Goal: Task Accomplishment & Management: Use online tool/utility

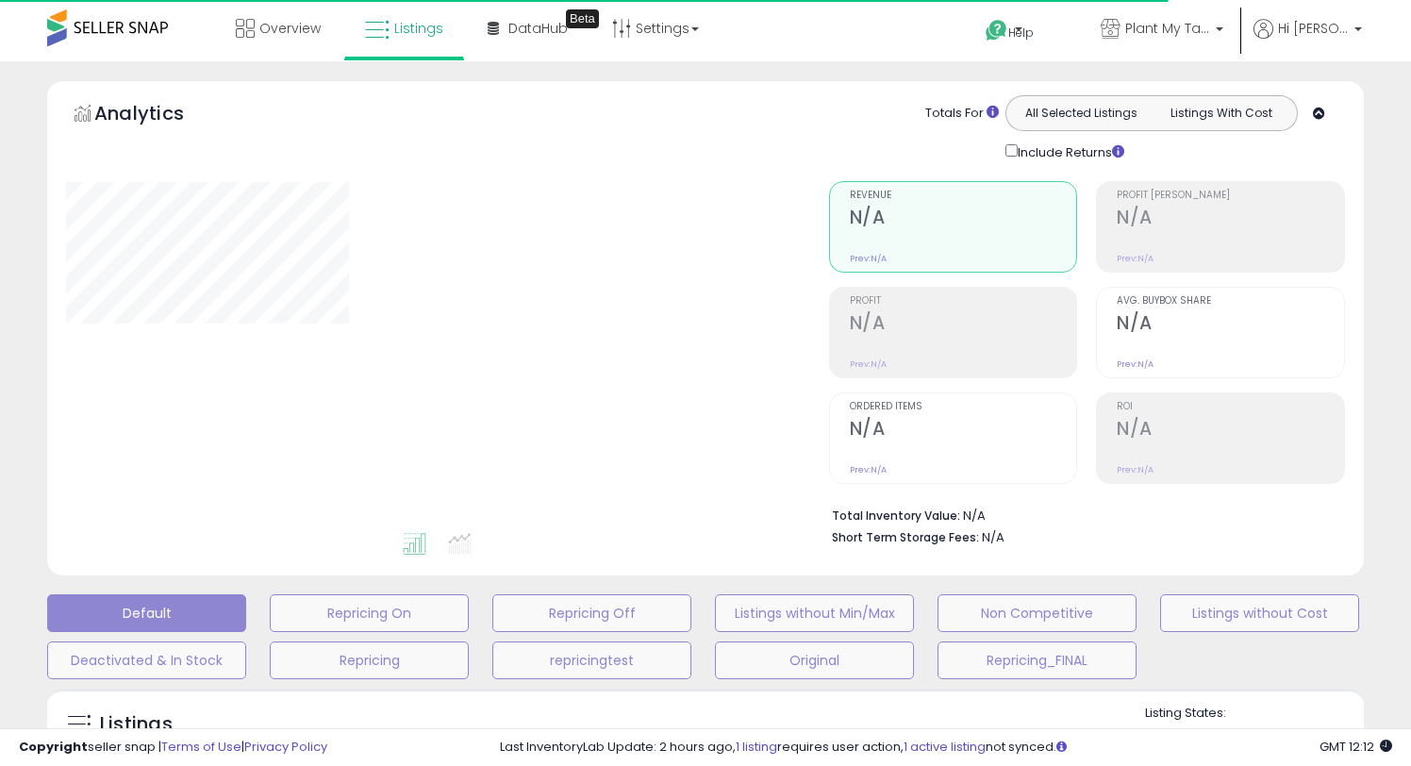
type input "**********"
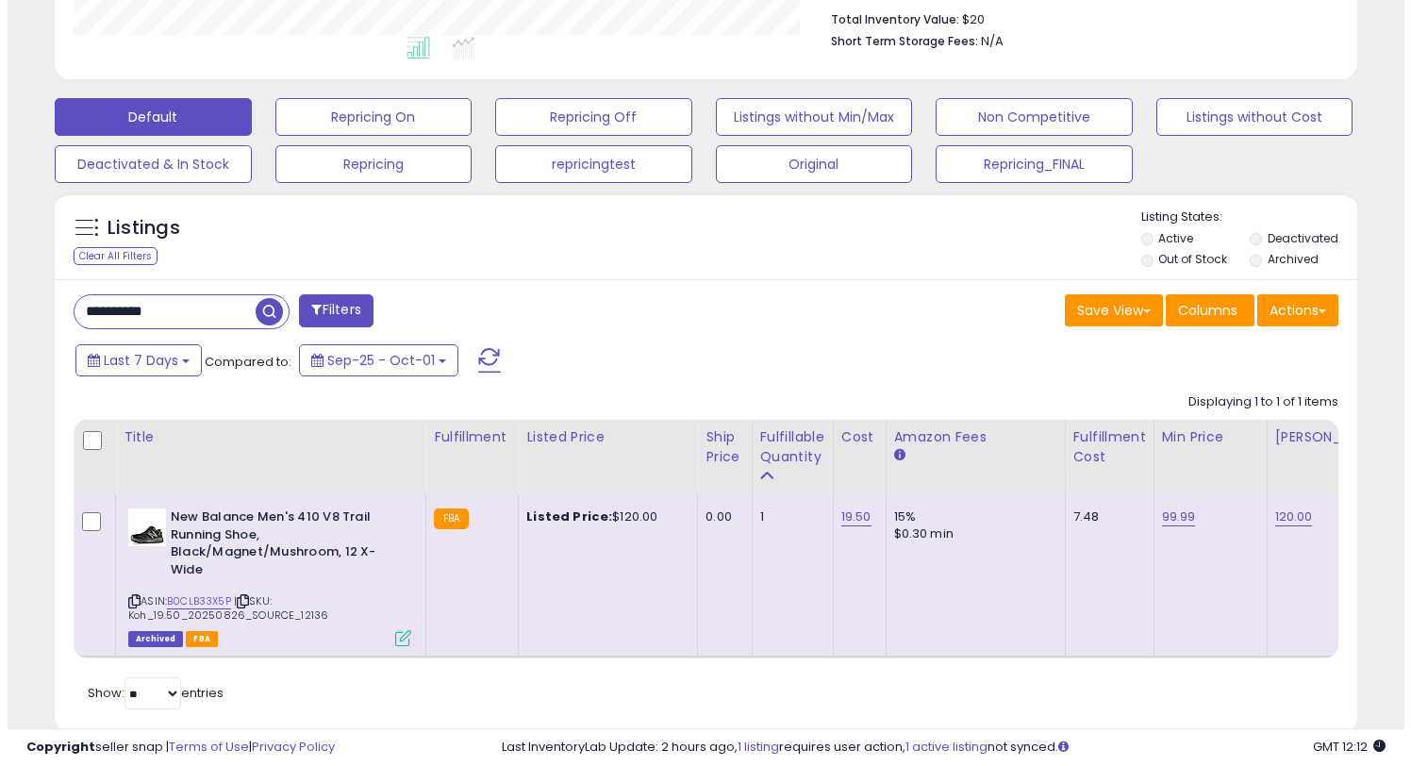
scroll to position [387, 754]
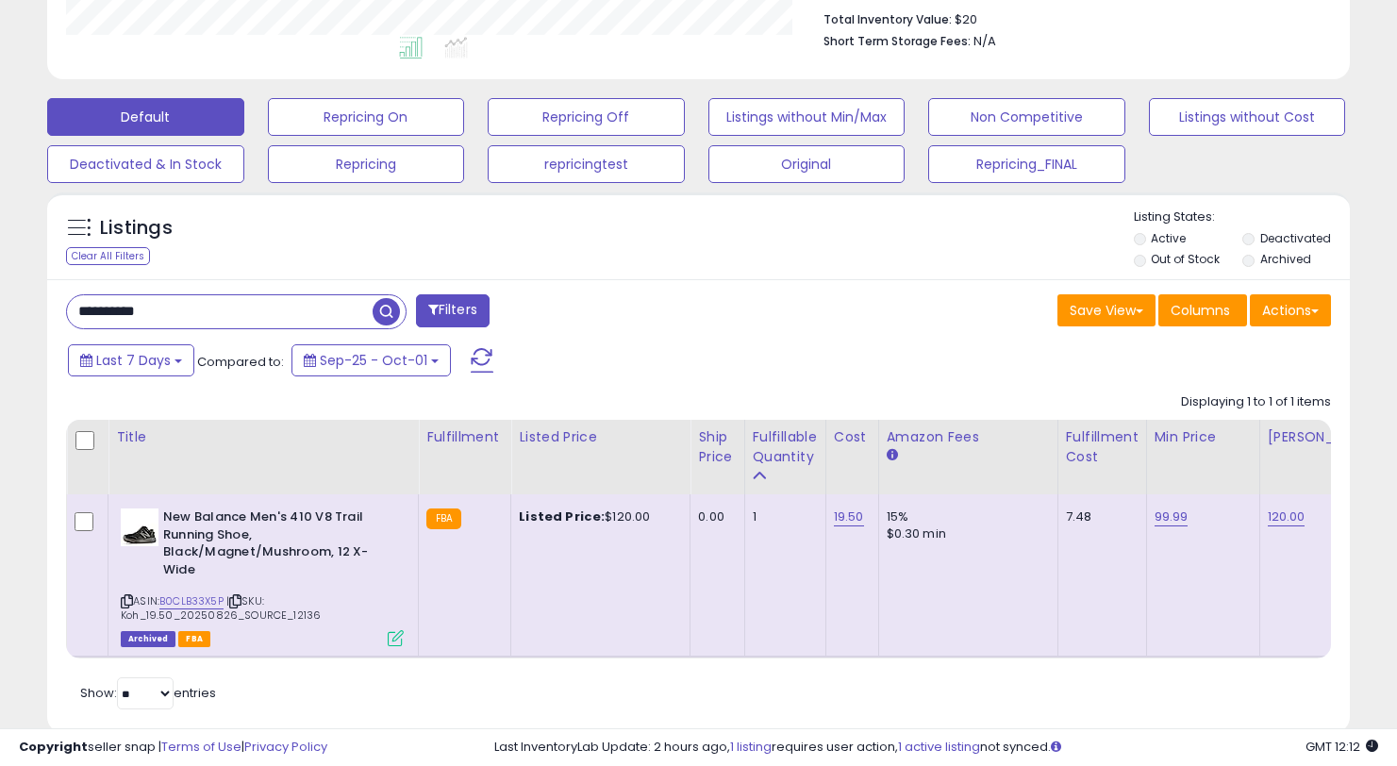
drag, startPoint x: 187, startPoint y: 308, endPoint x: 44, endPoint y: 299, distance: 142.7
click at [44, 299] on div "Listings Clear All Filters" at bounding box center [698, 470] width 1331 height 574
click at [1292, 314] on button "Actions" at bounding box center [1290, 310] width 81 height 32
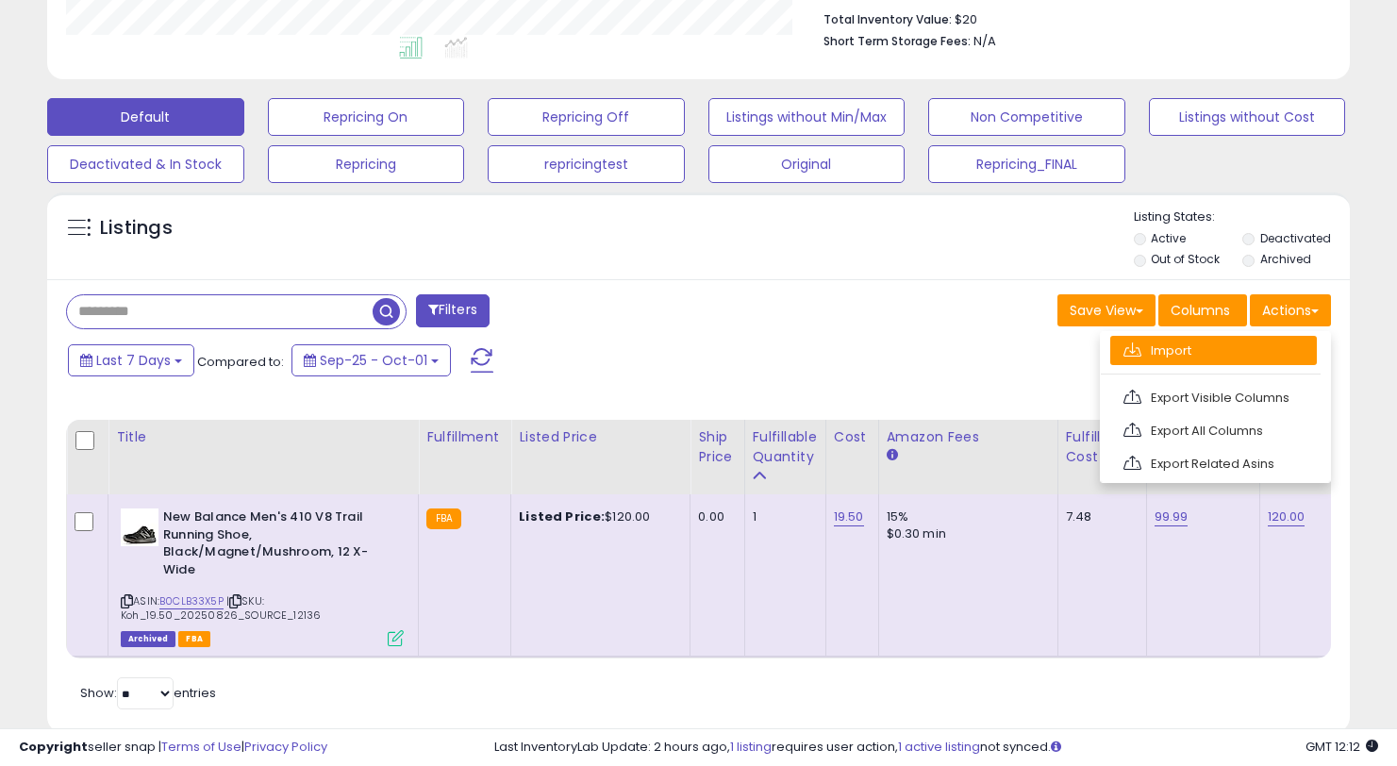
click at [1167, 359] on link "Import" at bounding box center [1213, 350] width 207 height 29
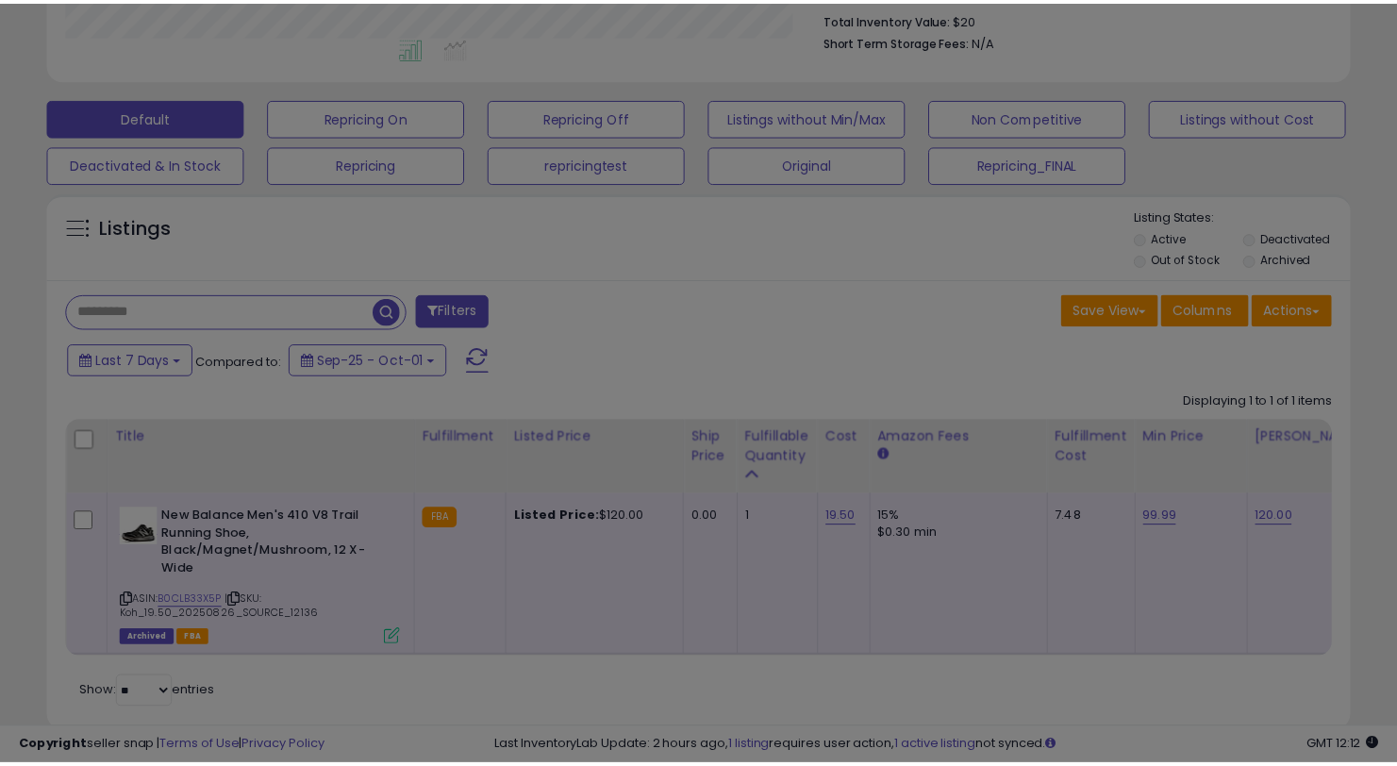
scroll to position [387, 762]
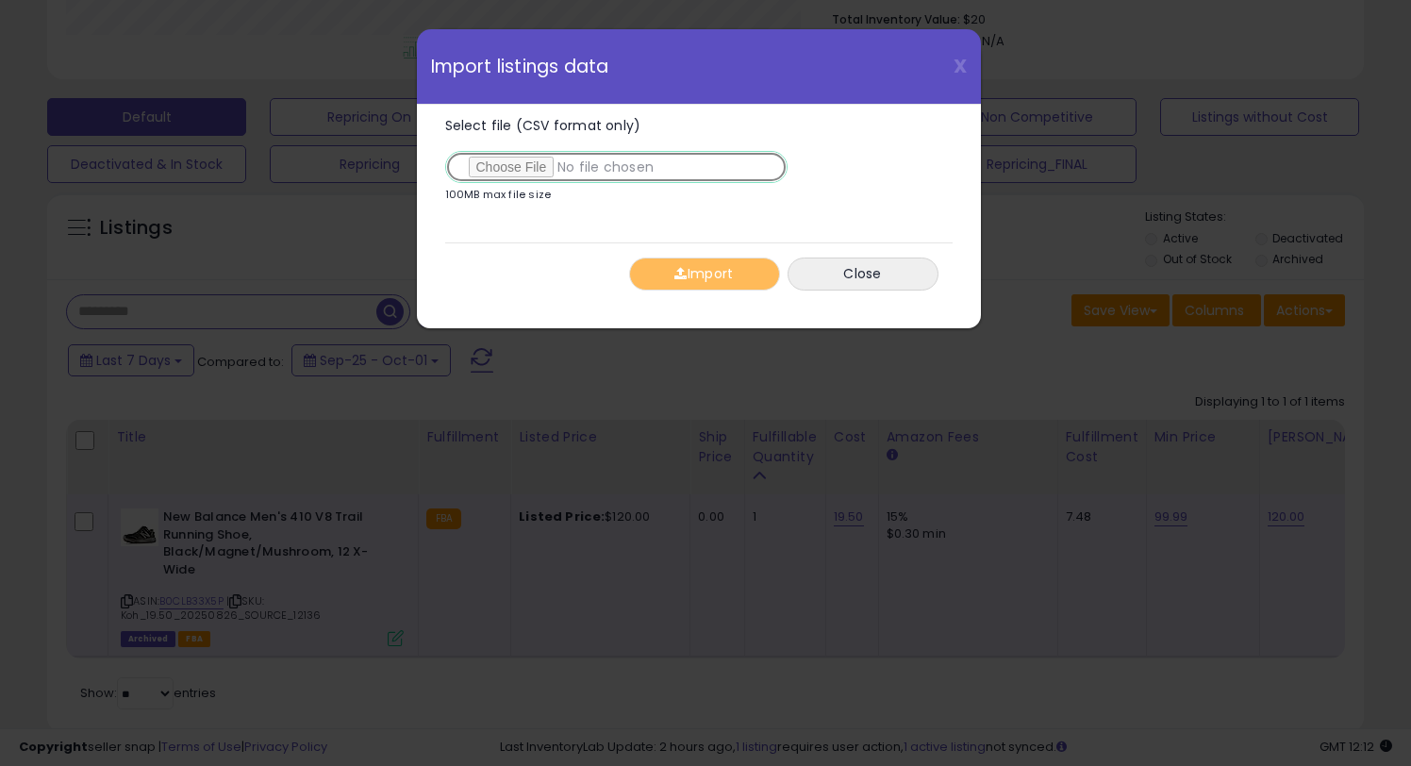
click at [465, 162] on input "Select file (CSV format only)" at bounding box center [616, 167] width 342 height 32
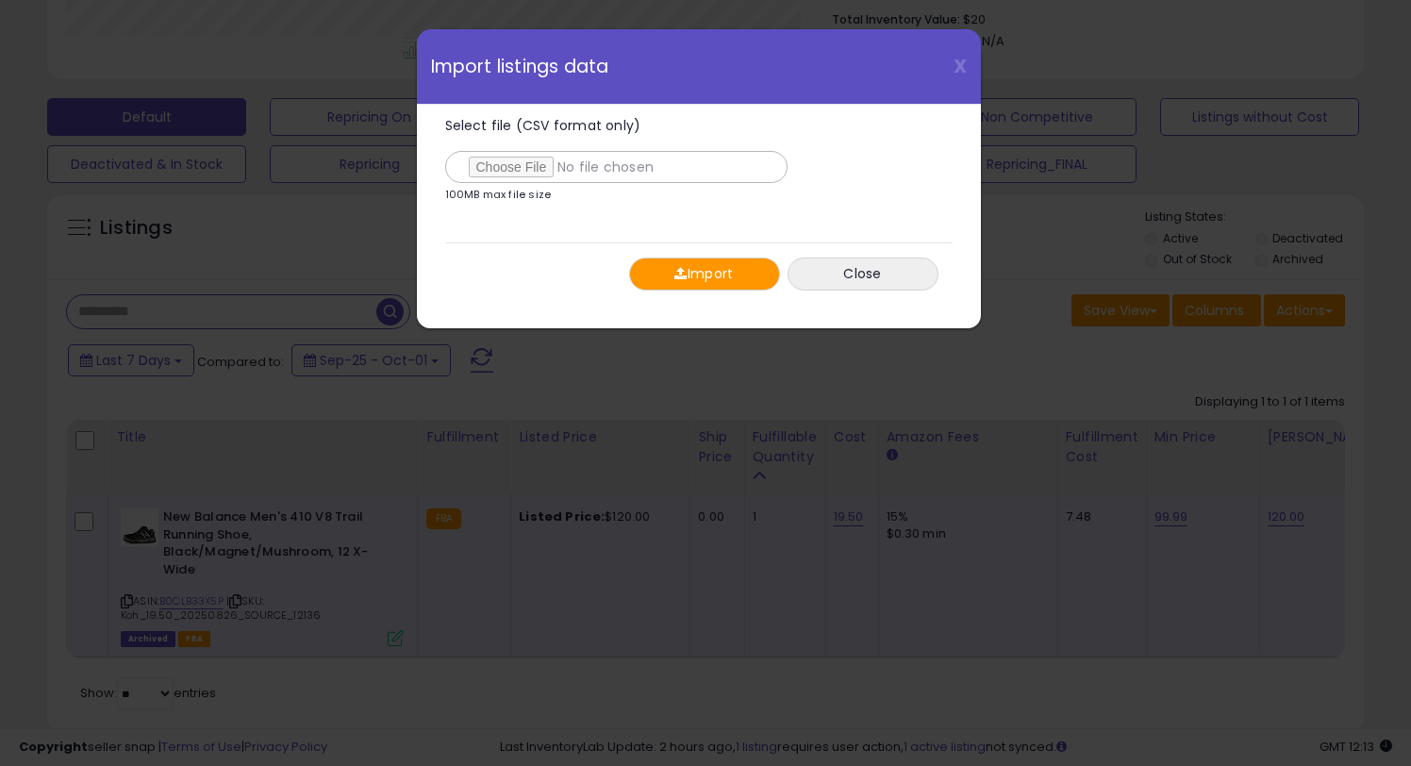
click at [711, 286] on button "Import" at bounding box center [704, 274] width 151 height 33
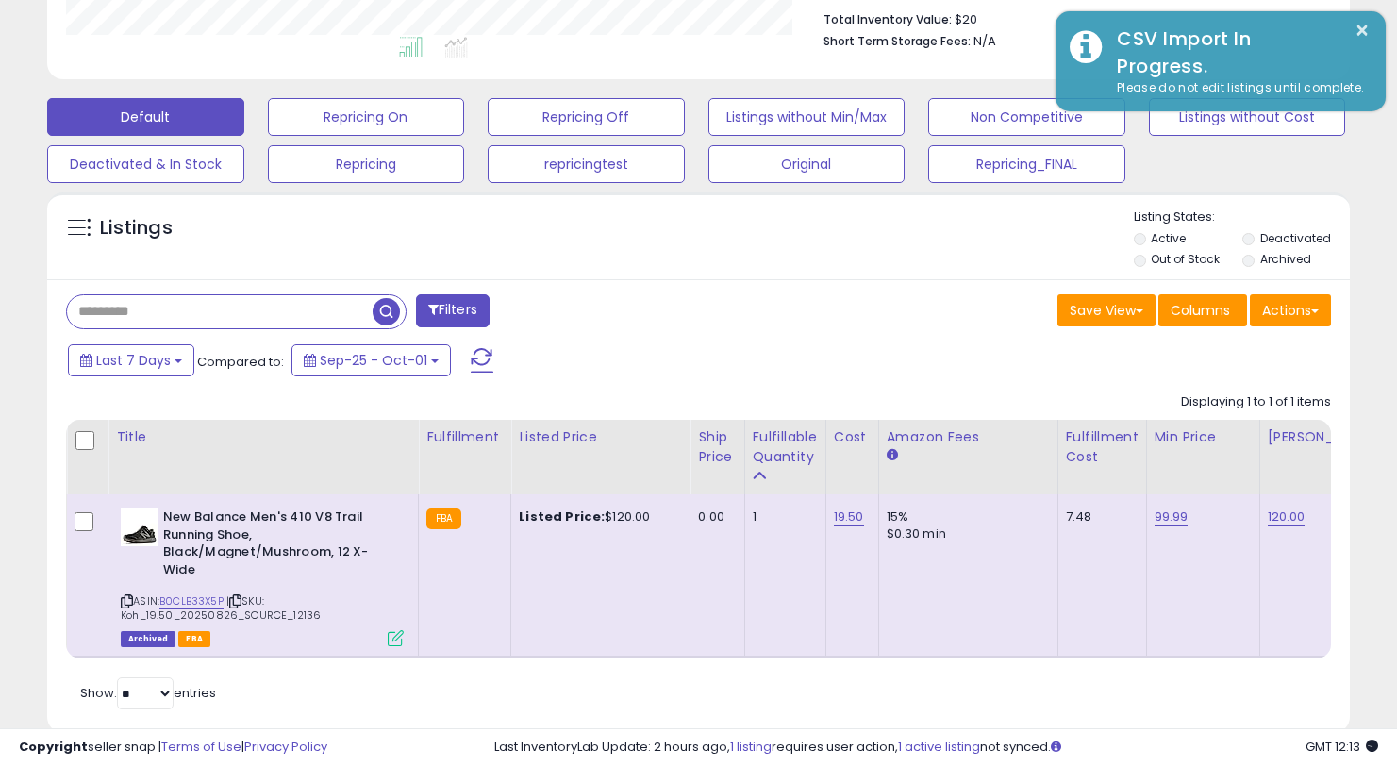
scroll to position [942911, 942543]
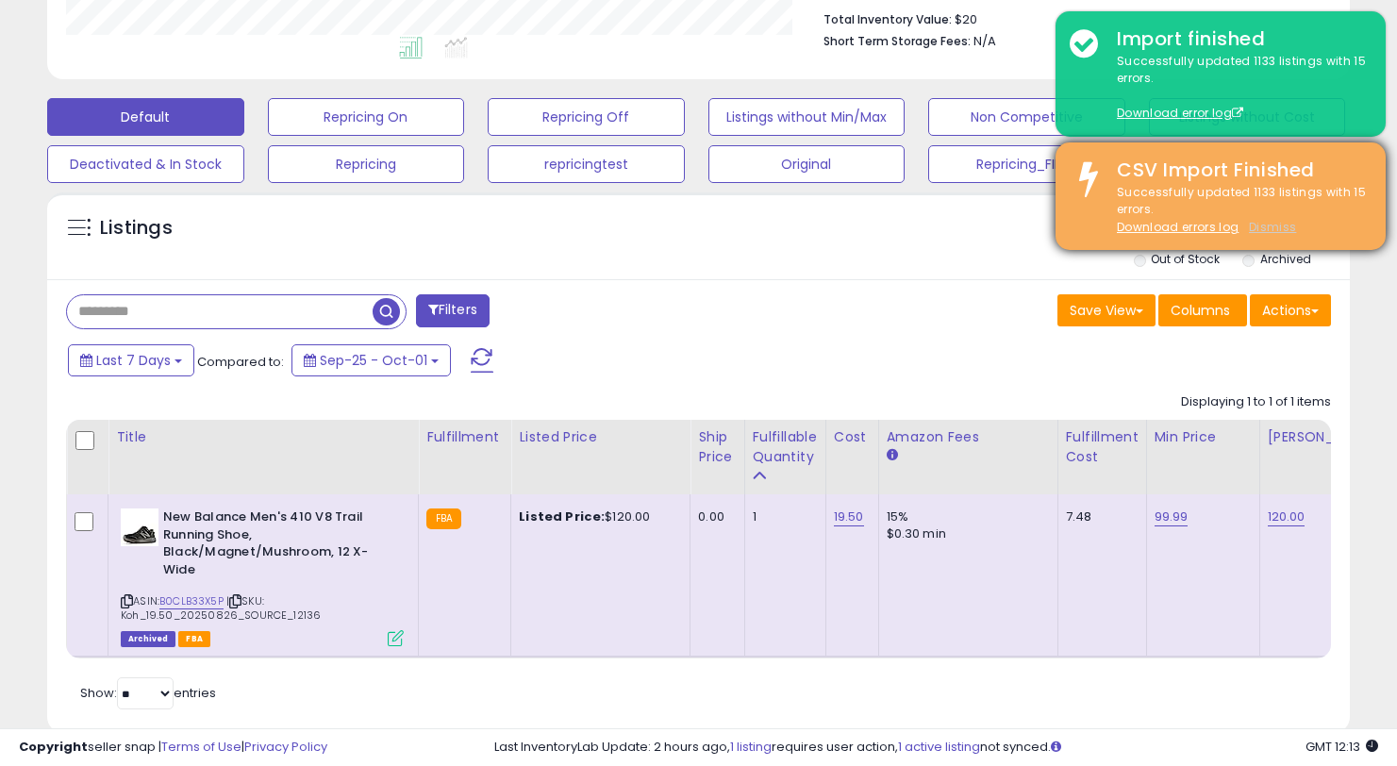
click at [1273, 233] on u "Dismiss" at bounding box center [1272, 227] width 47 height 16
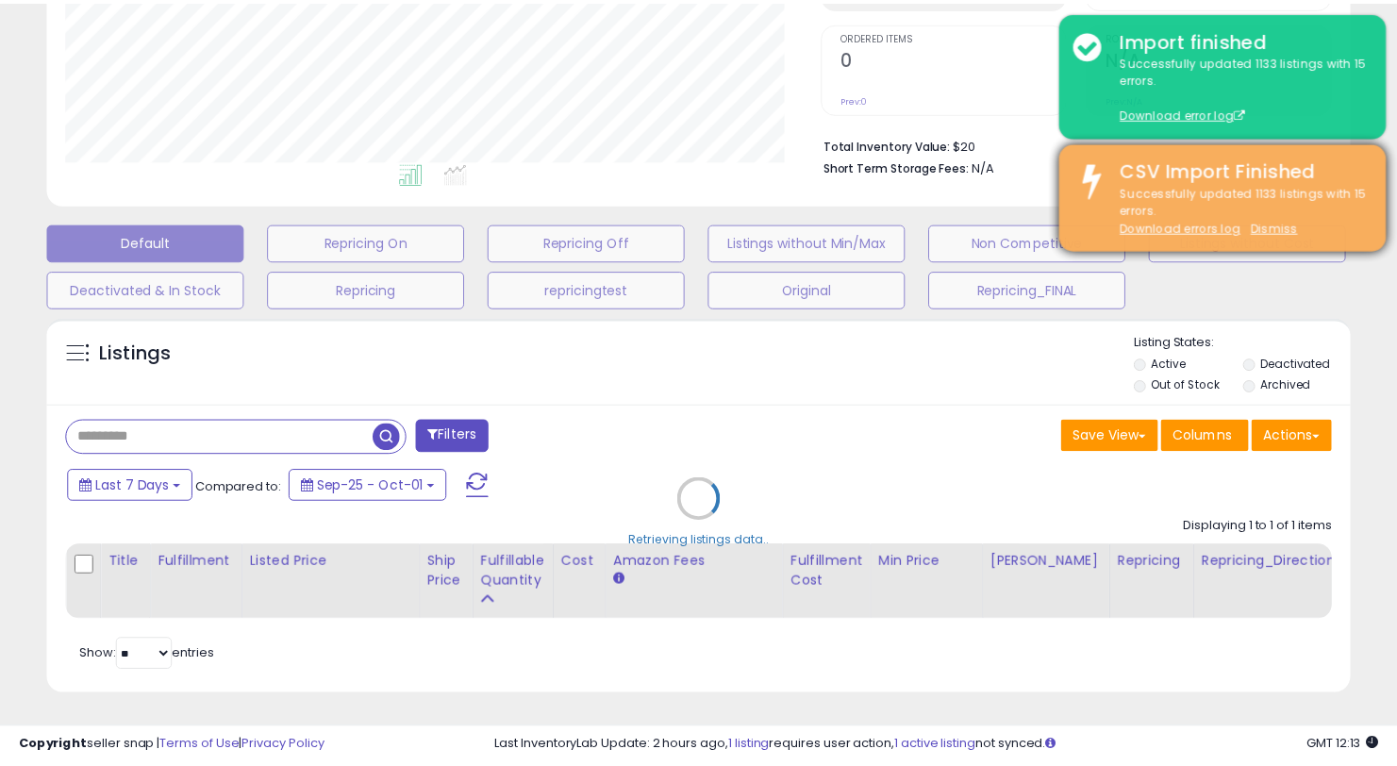
scroll to position [387, 762]
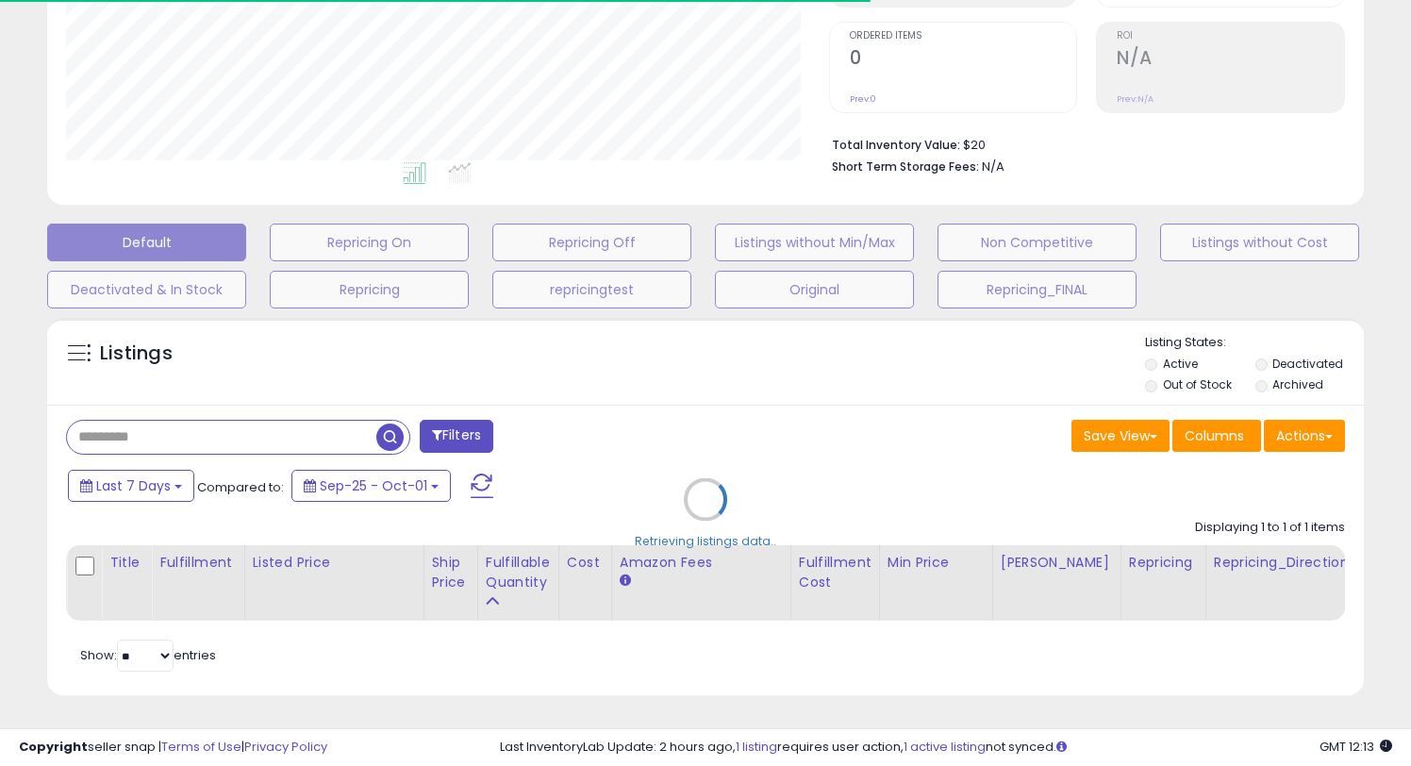
click at [1298, 419] on div "Retrieving listings data.." at bounding box center [705, 513] width 1345 height 410
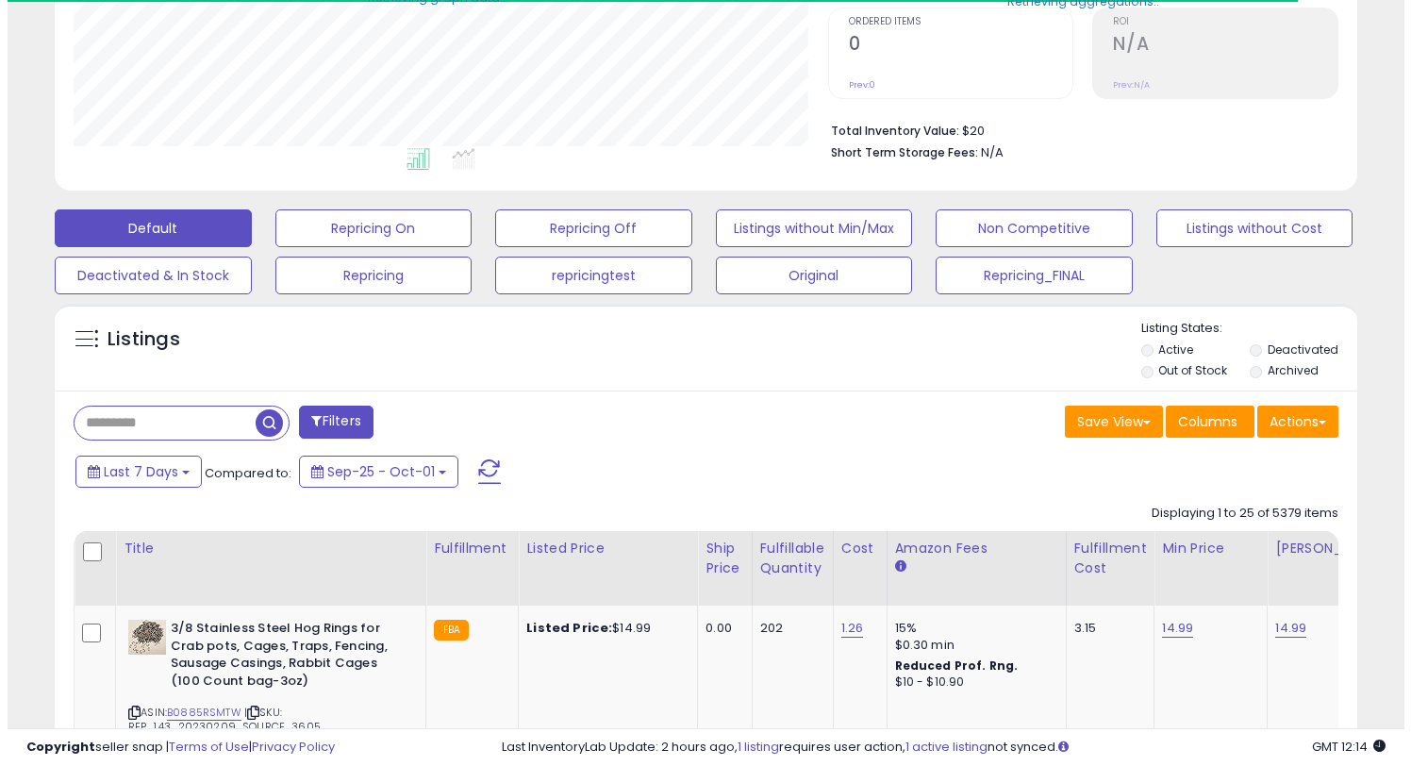
scroll to position [942911, 942543]
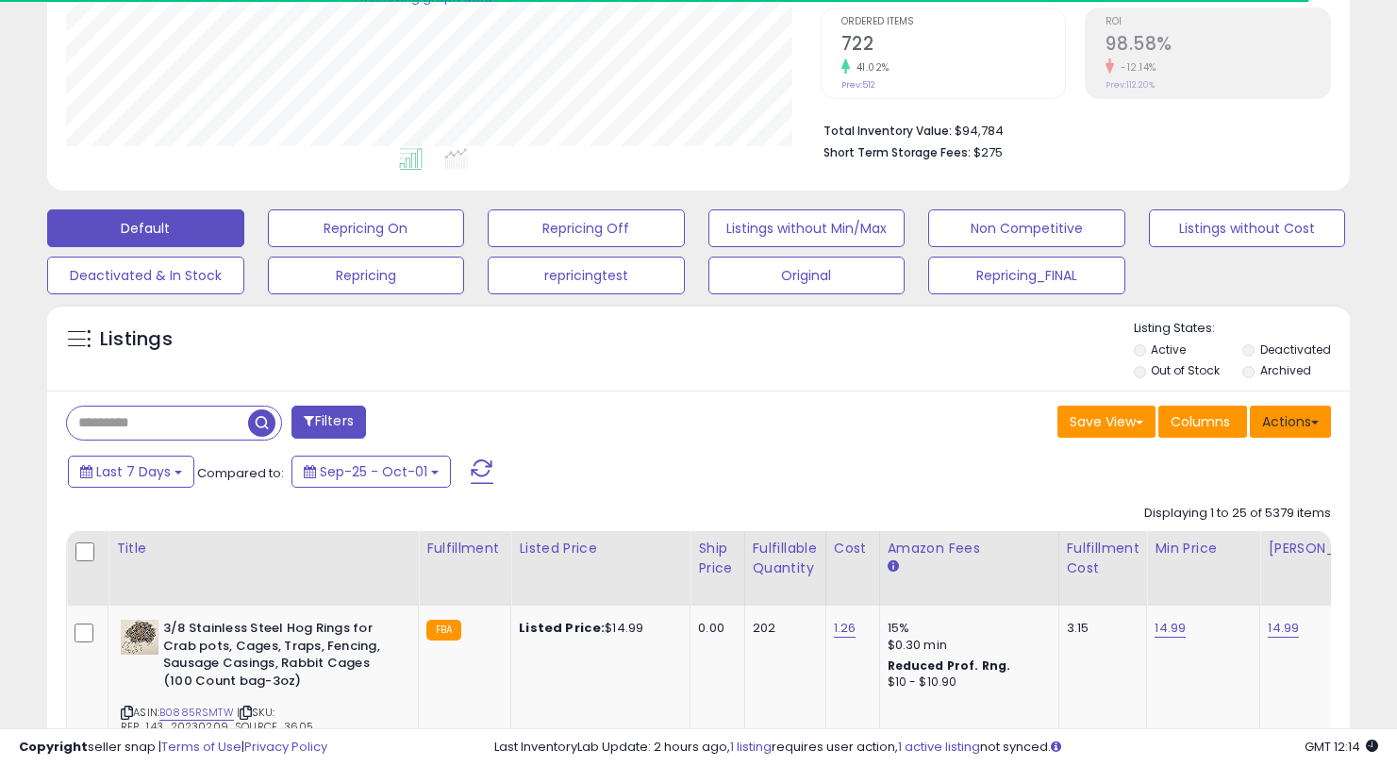
click at [1301, 427] on button "Actions" at bounding box center [1290, 422] width 81 height 32
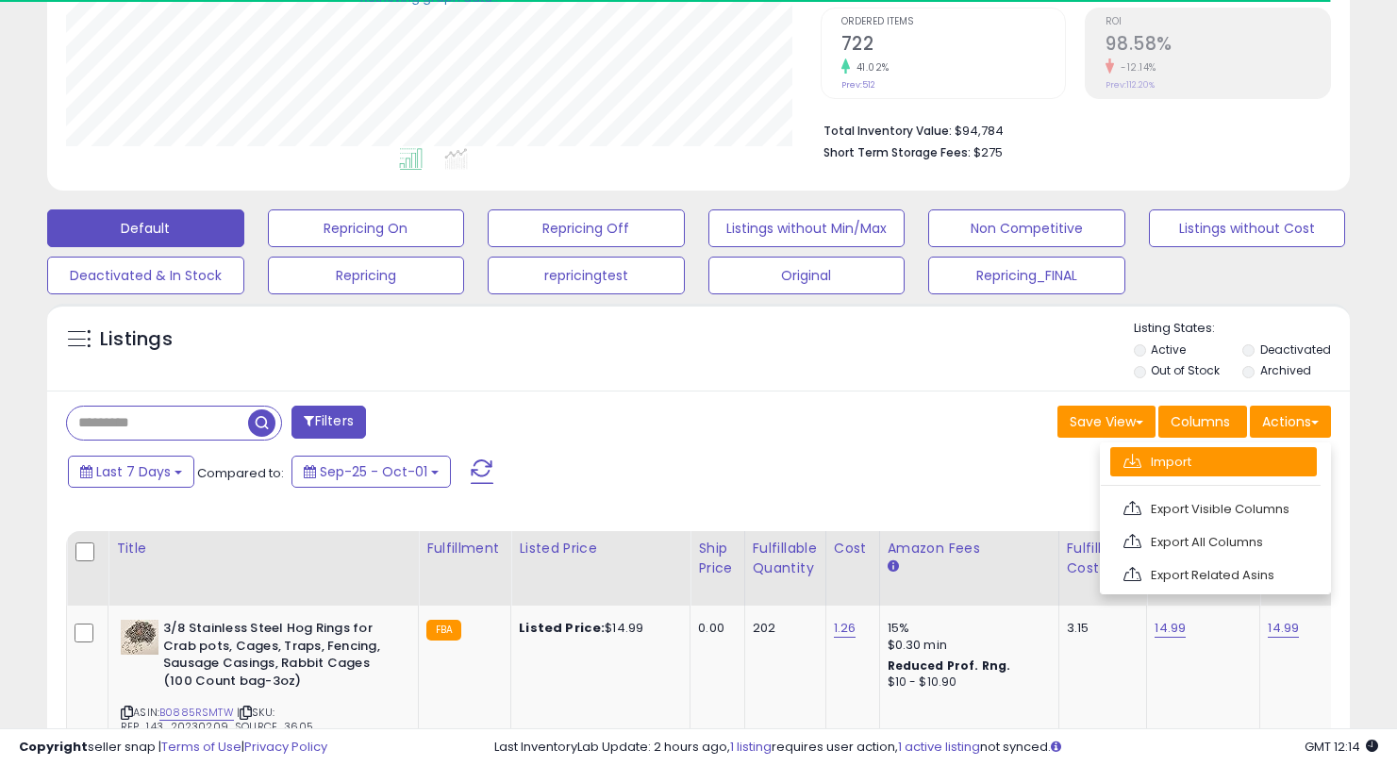
click at [1195, 458] on link "Import" at bounding box center [1213, 461] width 207 height 29
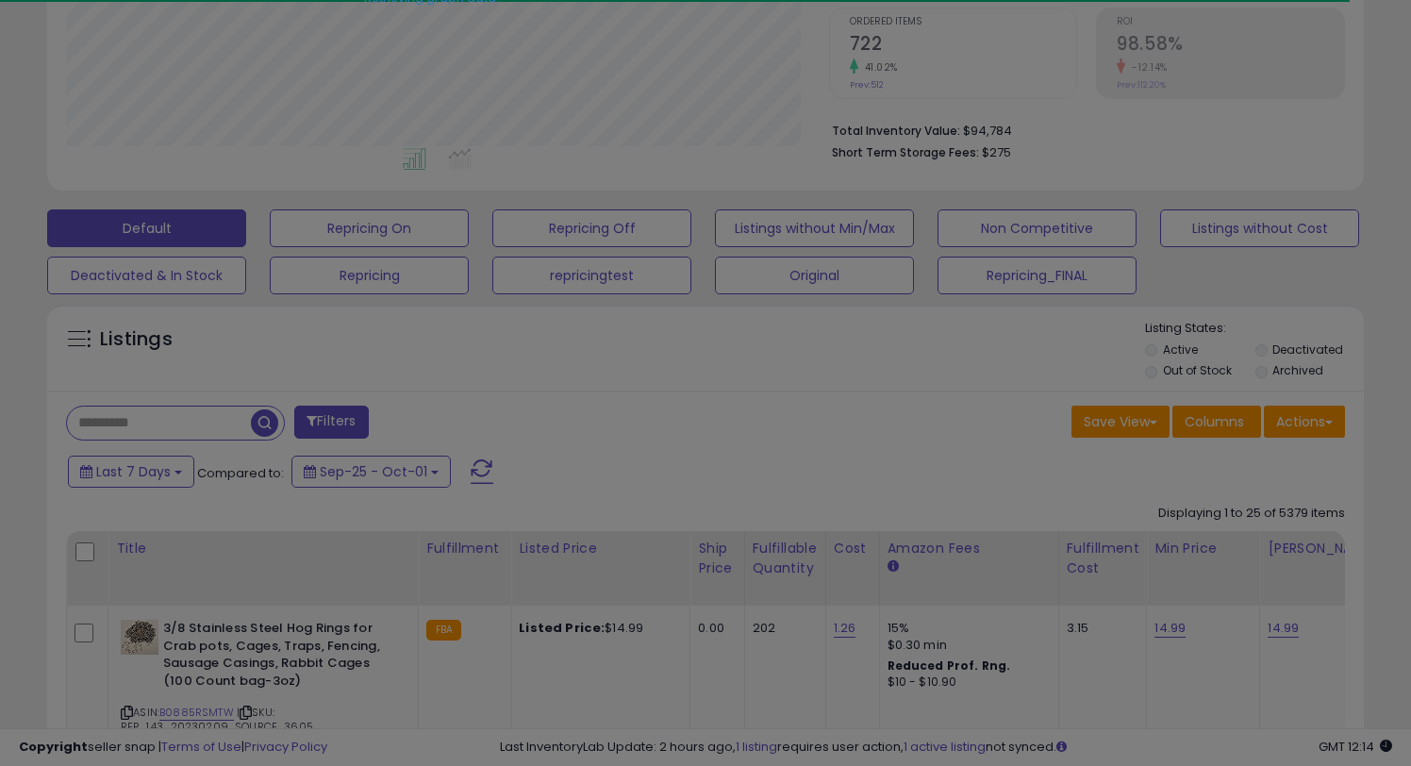
scroll to position [387, 762]
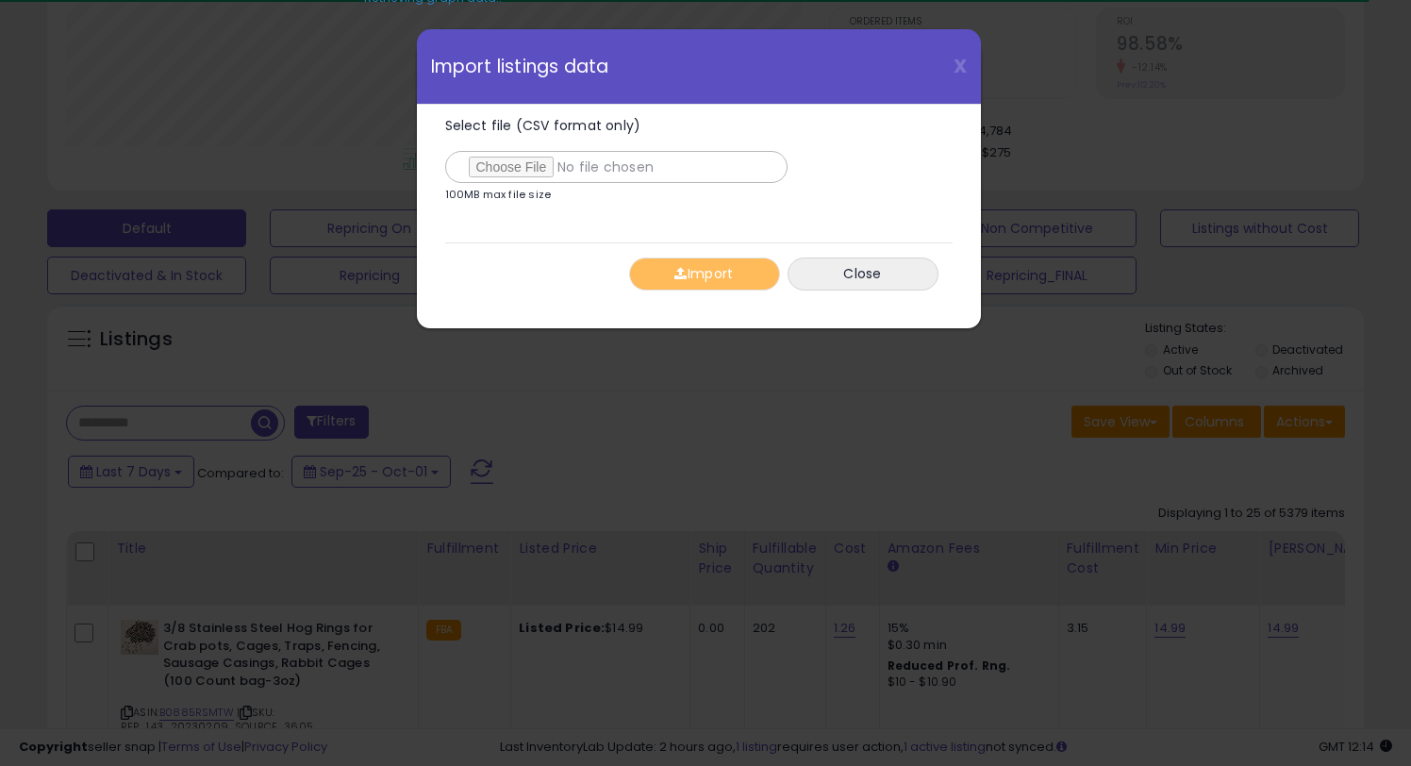
click at [520, 167] on input "Select file (CSV format only)" at bounding box center [616, 167] width 342 height 32
type input "**********"
click at [688, 283] on button "Import" at bounding box center [704, 274] width 151 height 33
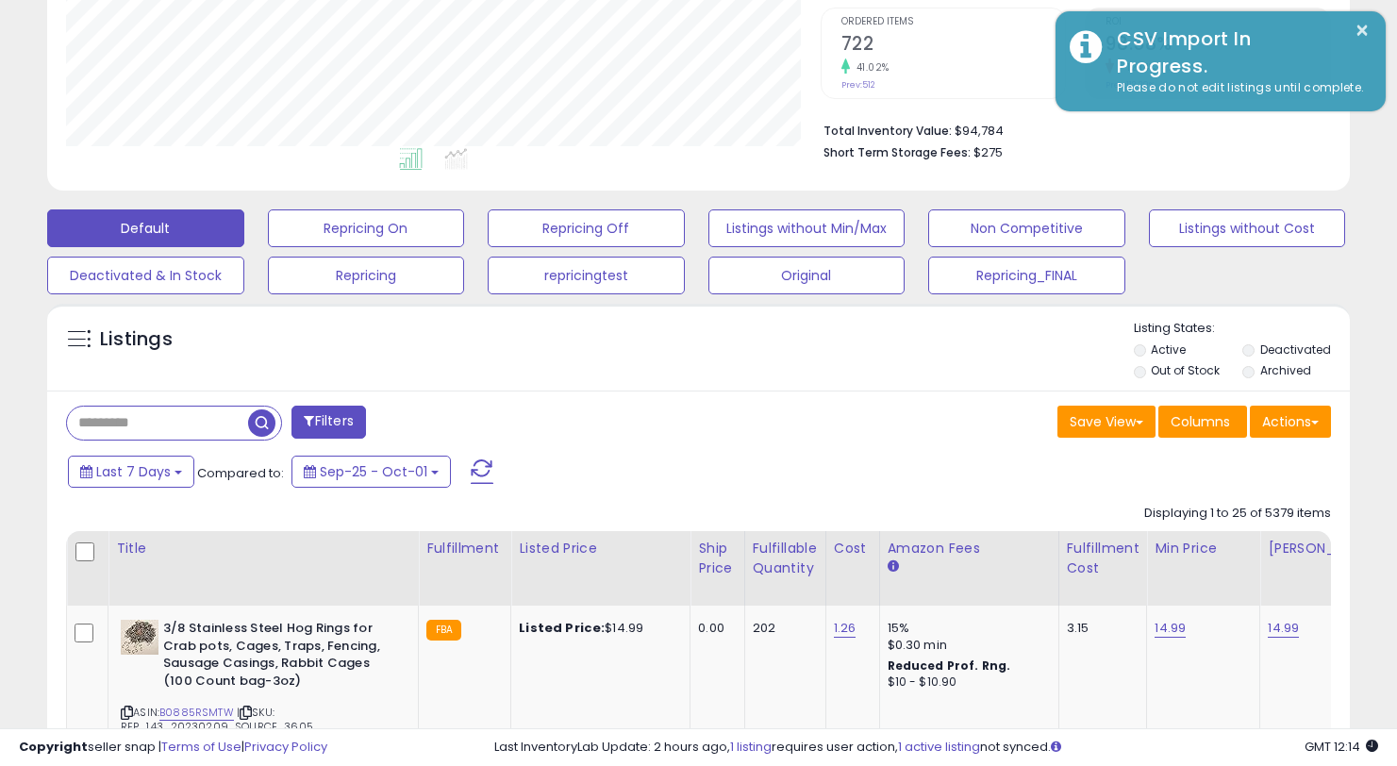
scroll to position [942911, 942543]
